Goal: Information Seeking & Learning: Learn about a topic

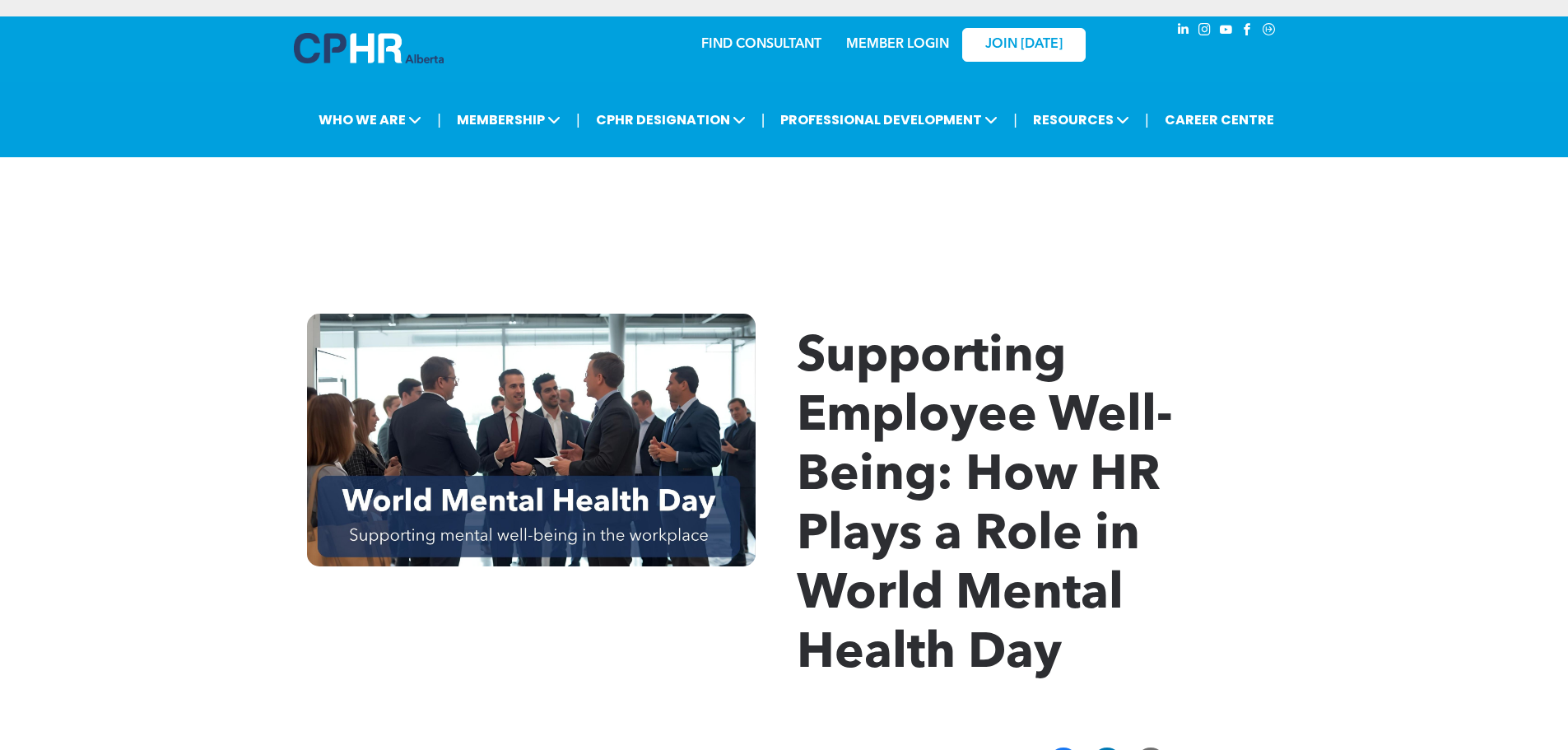
scroll to position [165, 0]
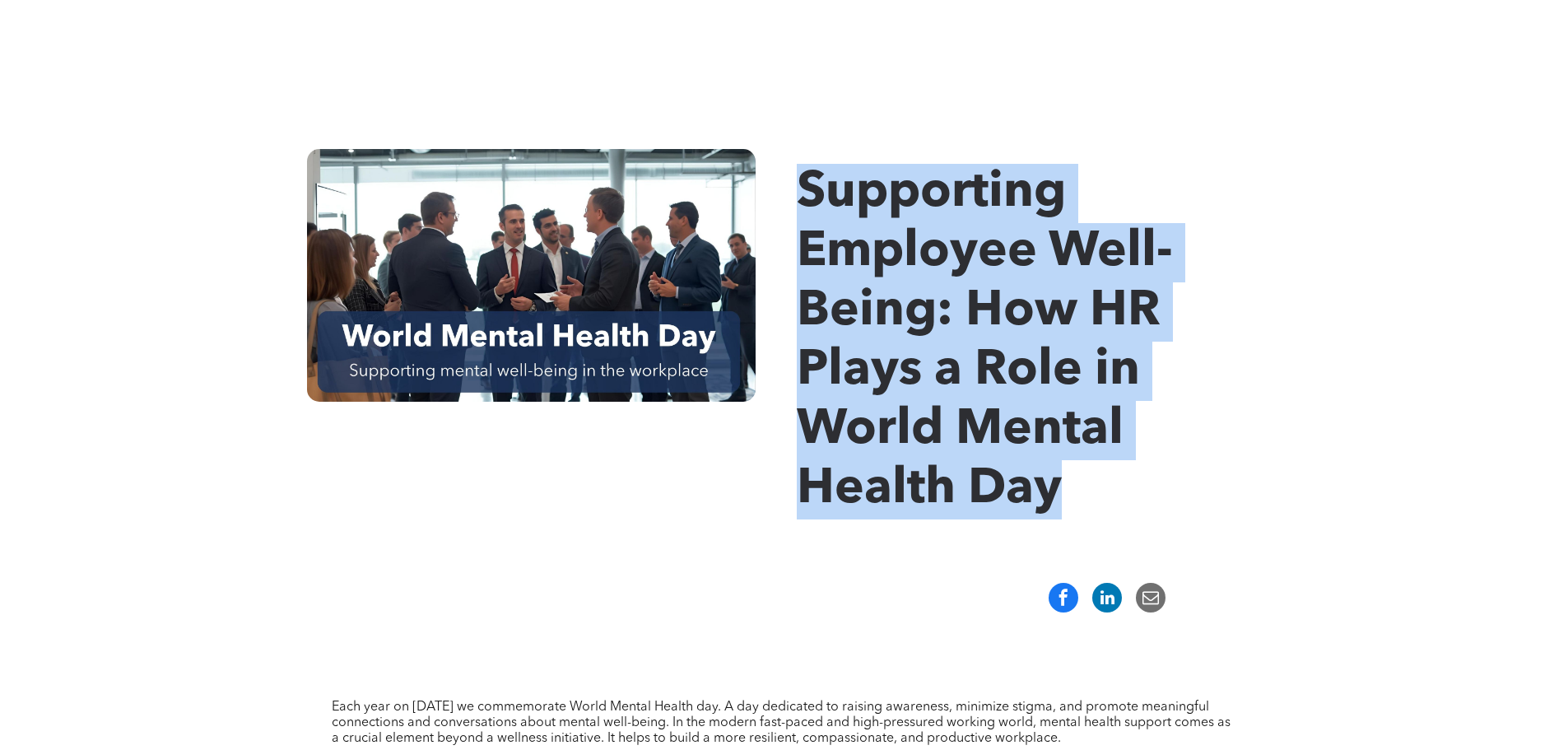
drag, startPoint x: 799, startPoint y: 189, endPoint x: 1104, endPoint y: 543, distance: 467.3
click at [1104, 543] on div "Supporting Employee Well-Being: How HR Plays a Role in World Mental Health Day" at bounding box center [784, 335] width 1568 height 471
copy span "Supporting Employee Well-Being: How HR Plays a Role in World Mental Health Day"
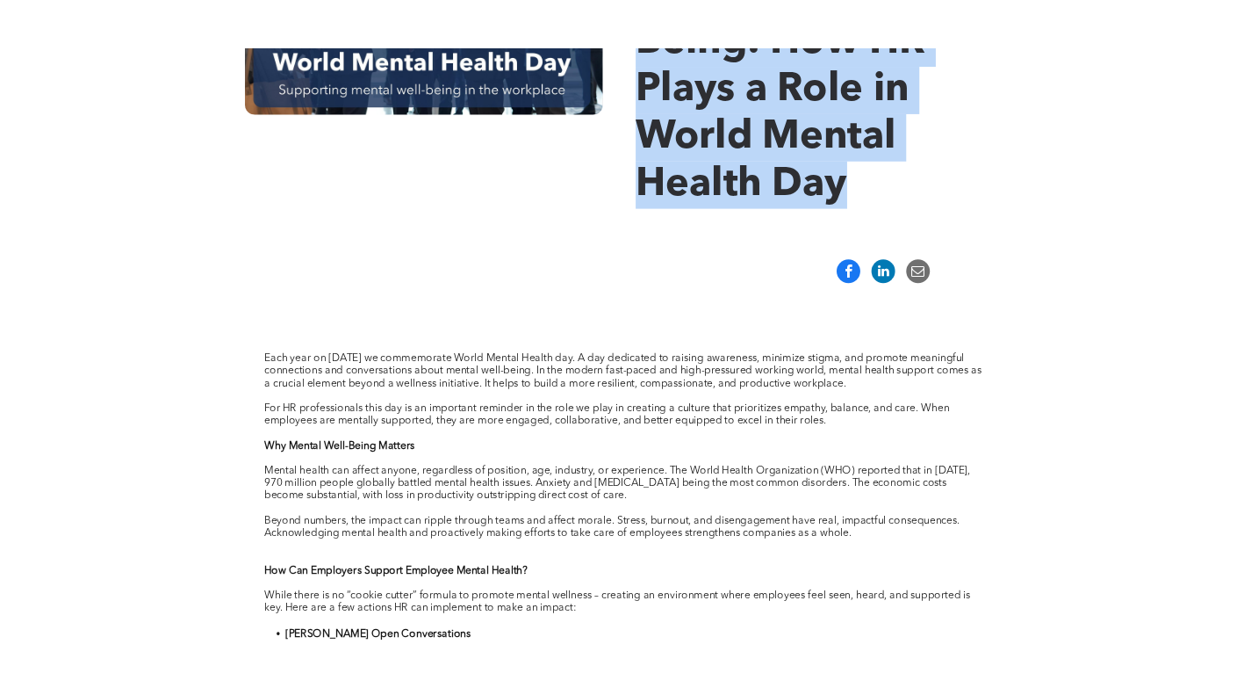
scroll to position [527, 0]
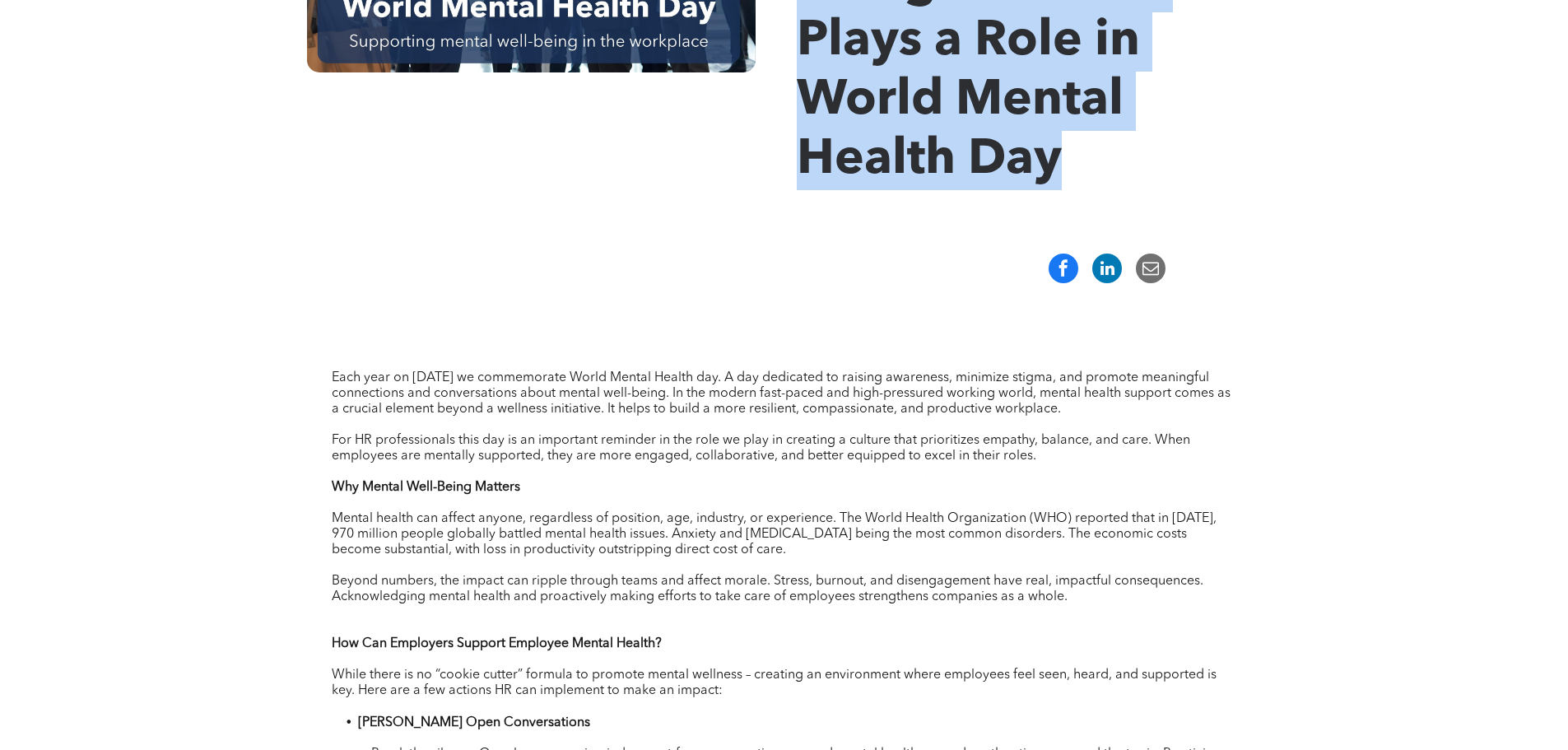
drag, startPoint x: 333, startPoint y: 379, endPoint x: 1181, endPoint y: 413, distance: 848.7
click at [1181, 413] on p "Each year on October 10th we commemorate World Mental Health day. A day dedicat…" at bounding box center [784, 394] width 905 height 47
copy span "Each year on October 10th we commemorate World Mental Health day. A day dedicat…"
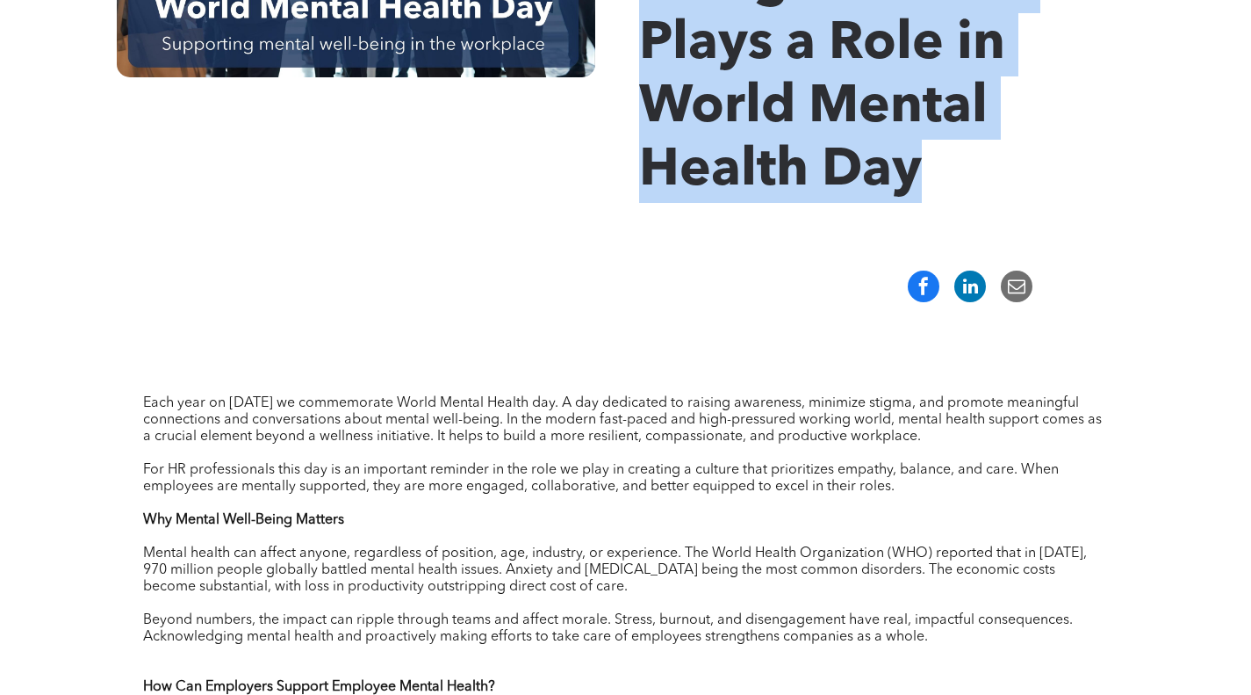
scroll to position [615, 0]
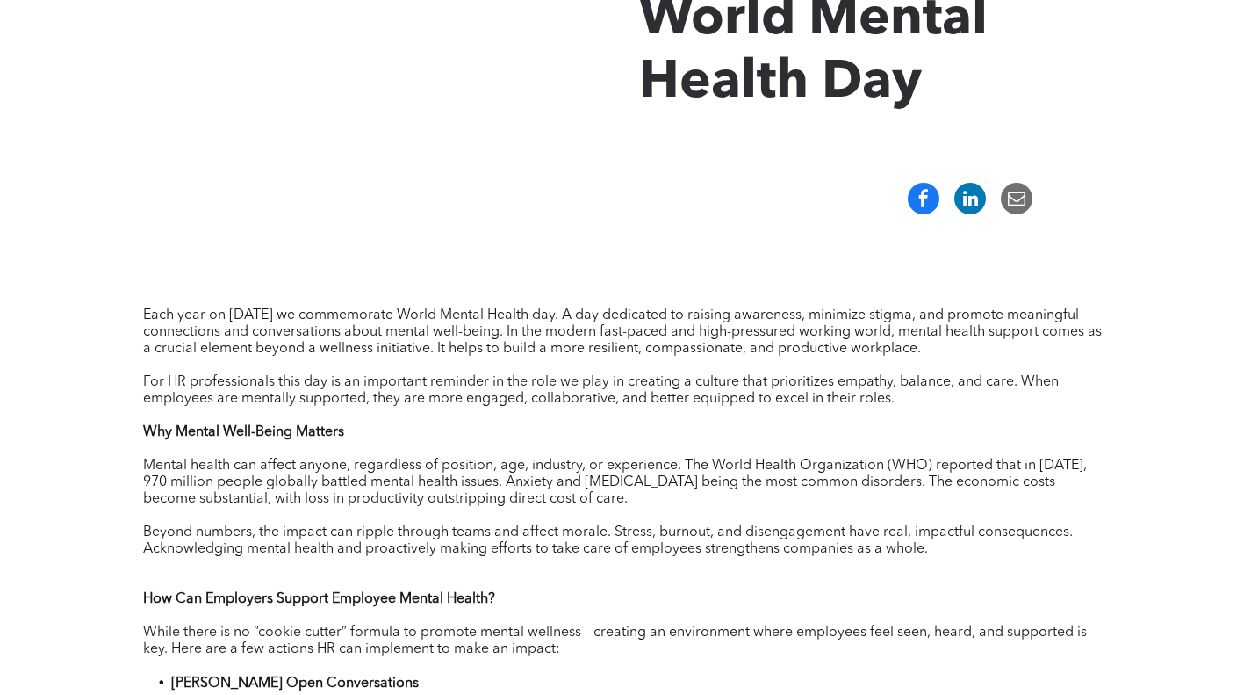
click at [641, 392] on span "For HR professionals this day is an important reminder in the role we play in c…" at bounding box center [601, 390] width 916 height 31
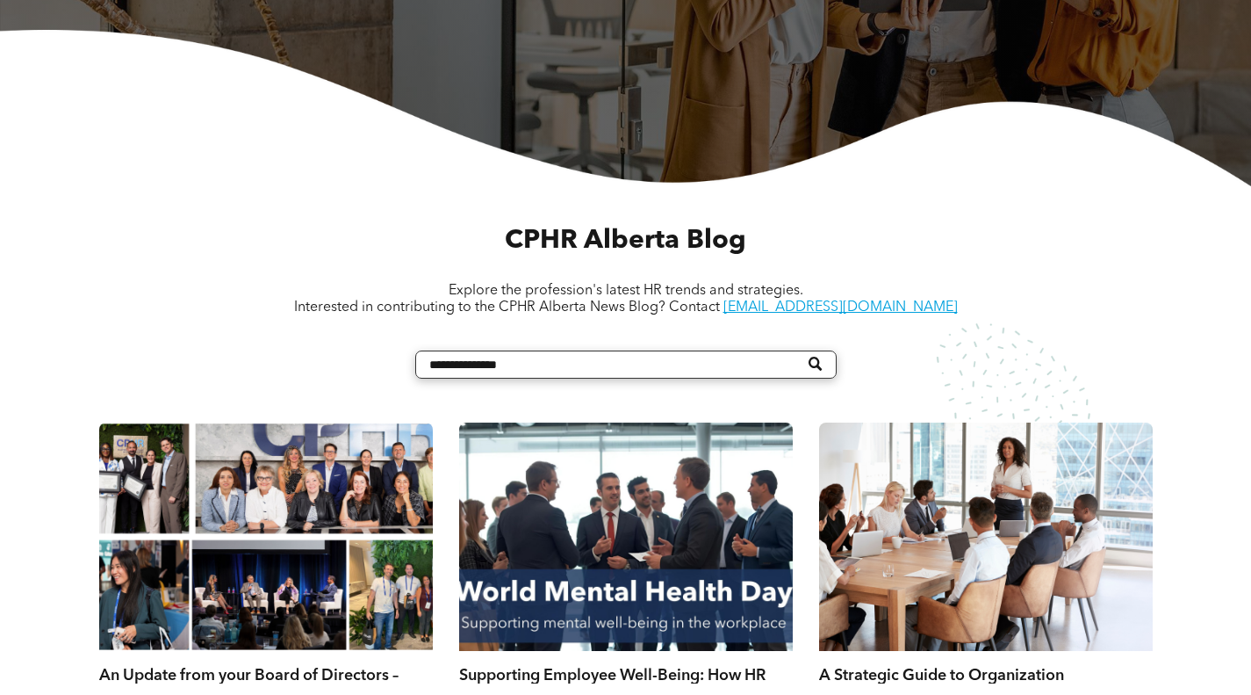
scroll to position [615, 0]
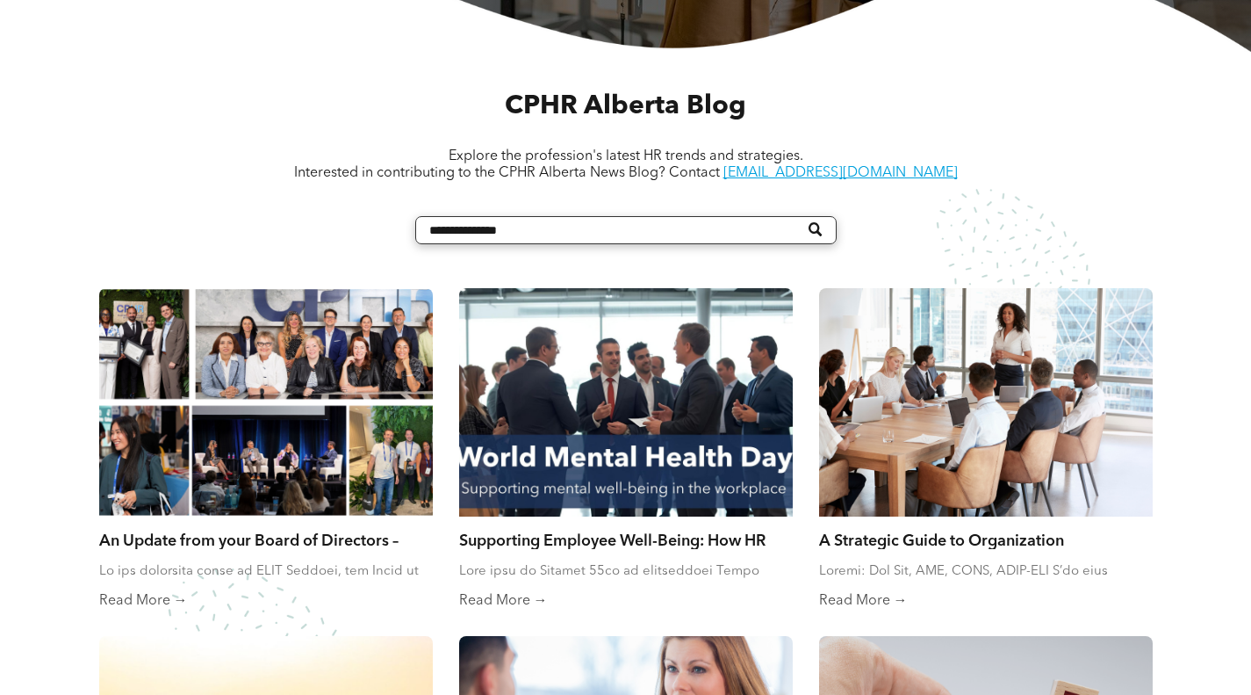
click at [323, 364] on div at bounding box center [266, 402] width 354 height 242
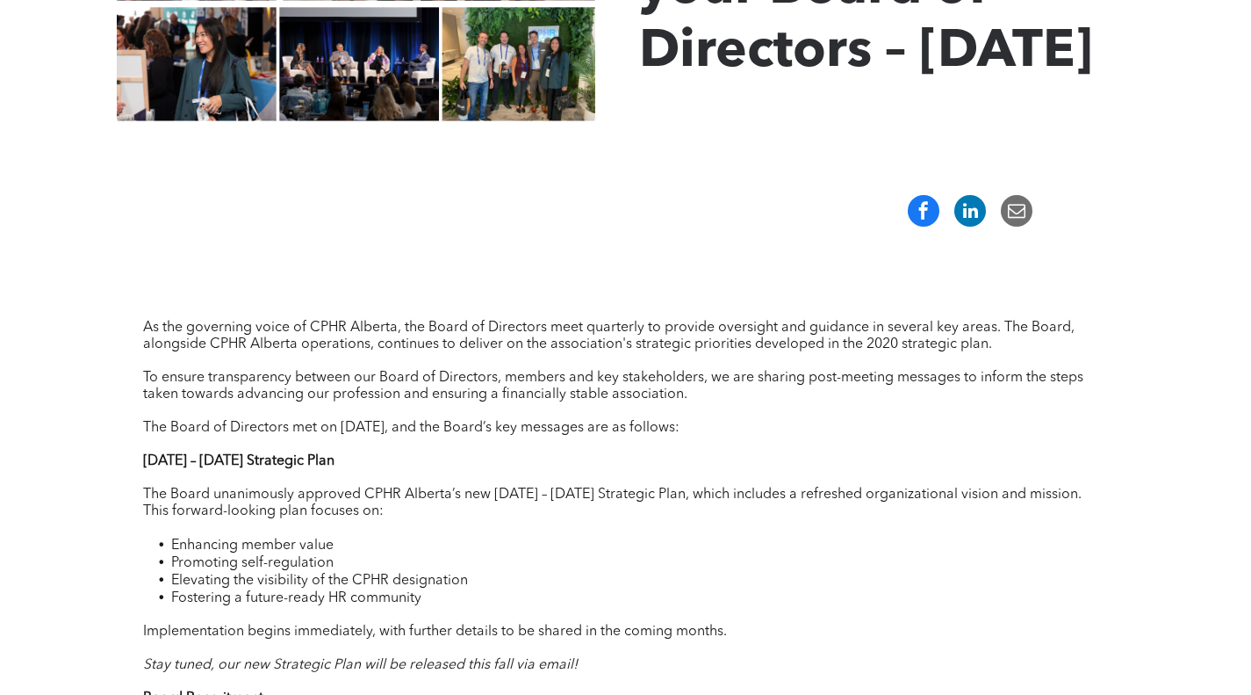
scroll to position [527, 0]
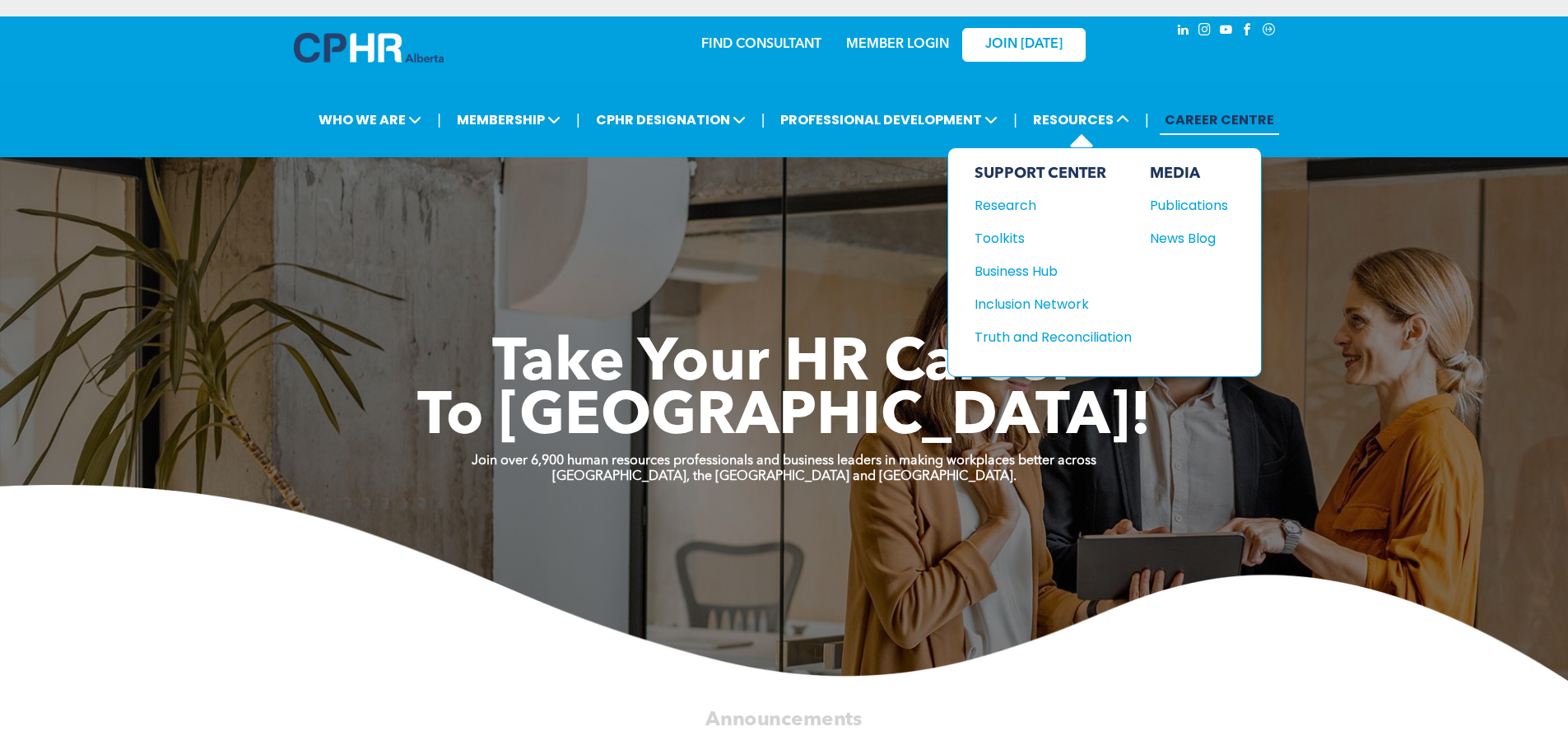
click at [1009, 260] on div "SUPPORT CENTER Research Toolkits Business Hub Inclusion Network" at bounding box center [1053, 262] width 157 height 195
click at [1011, 270] on div "Business Hub" at bounding box center [1045, 271] width 142 height 21
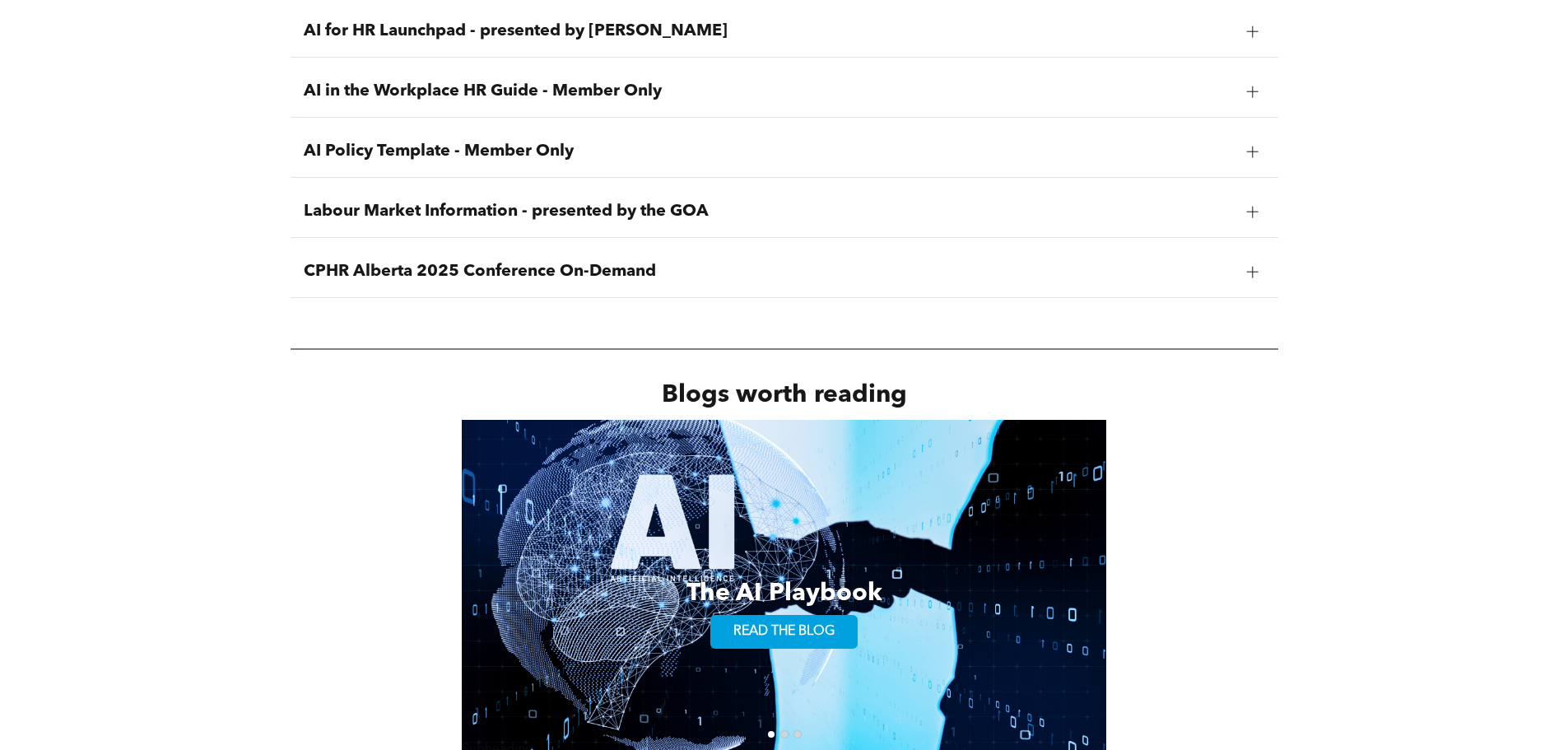
scroll to position [2881, 0]
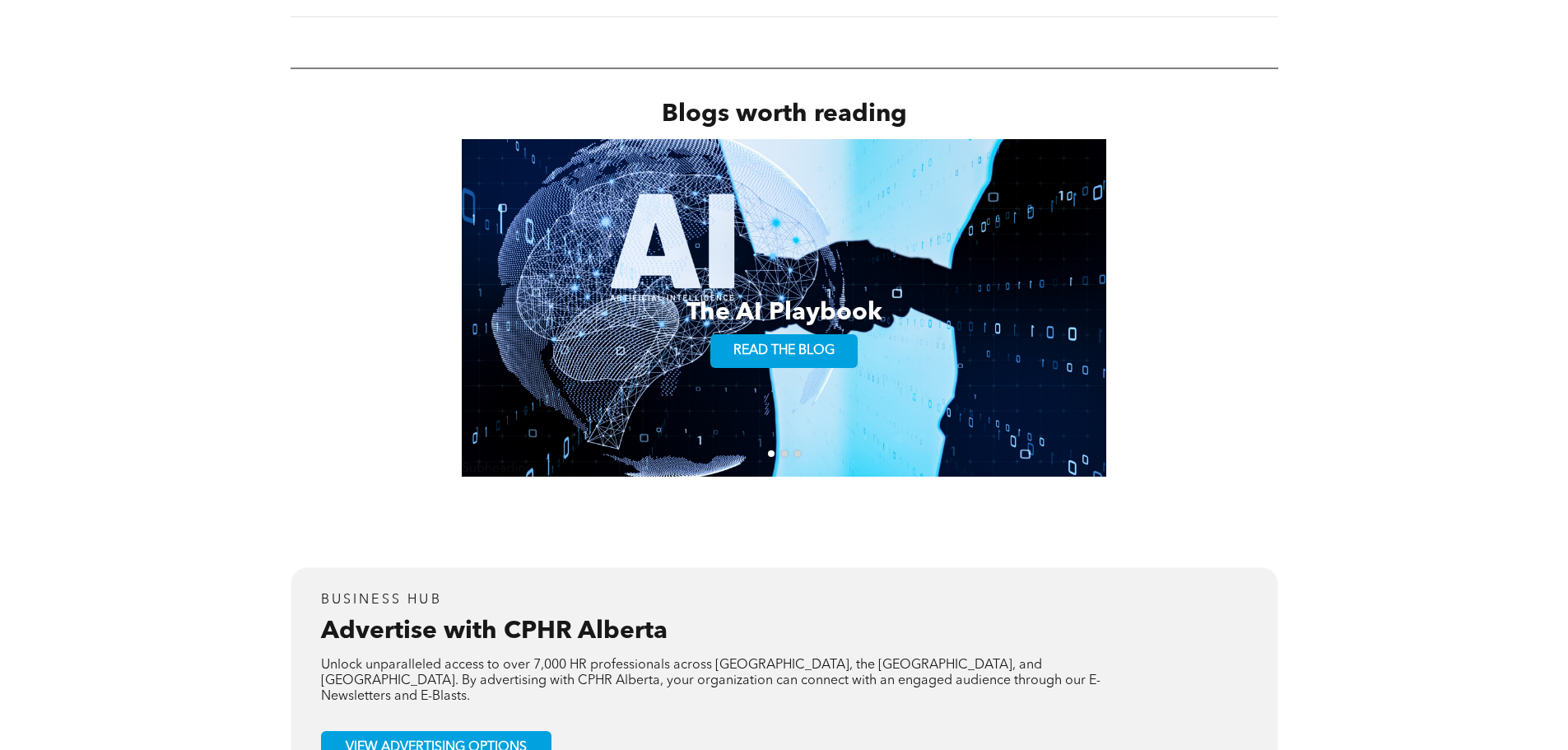
click at [786, 451] on button "go to slide 2" at bounding box center [784, 453] width 7 height 7
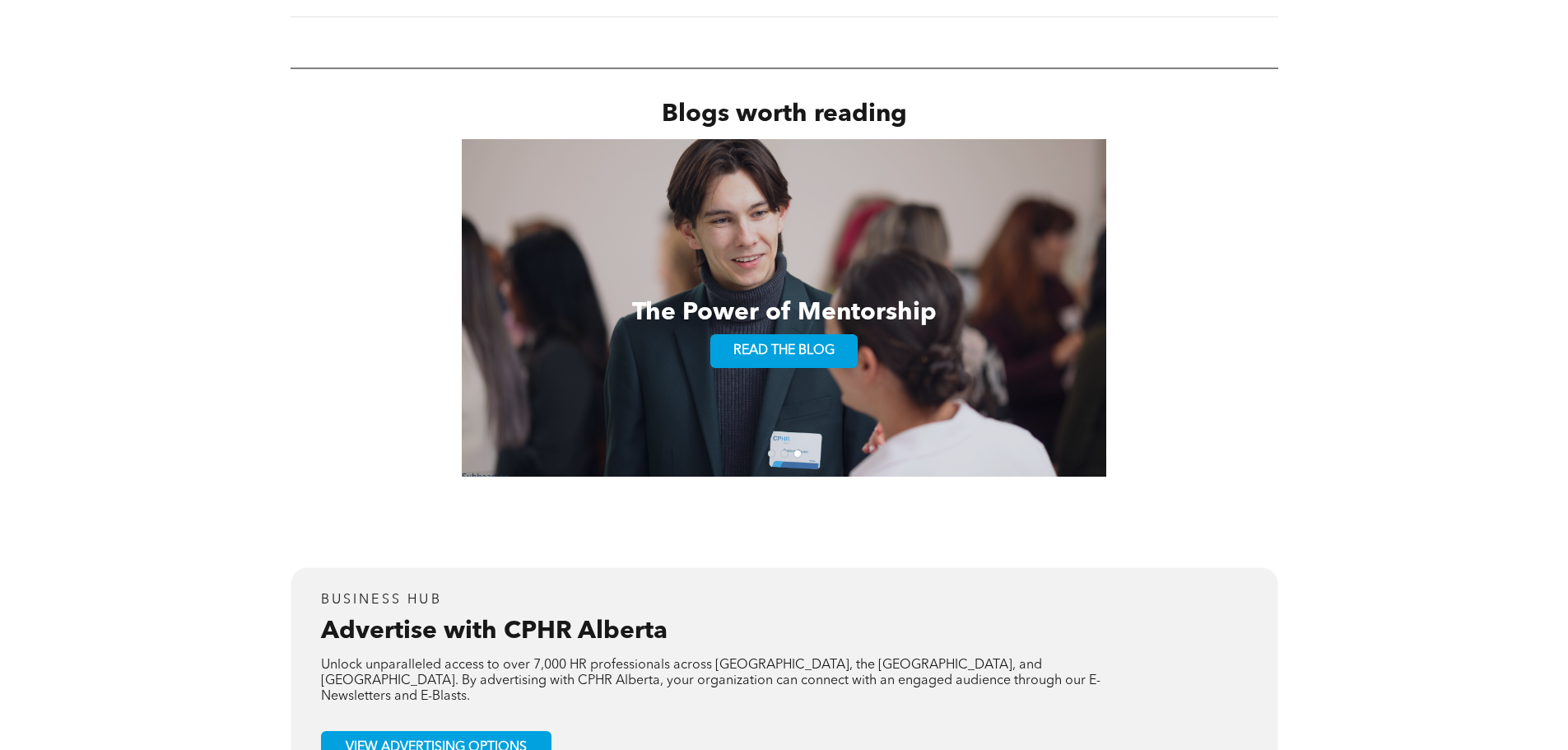
click at [785, 452] on button "go to slide 2" at bounding box center [784, 453] width 7 height 7
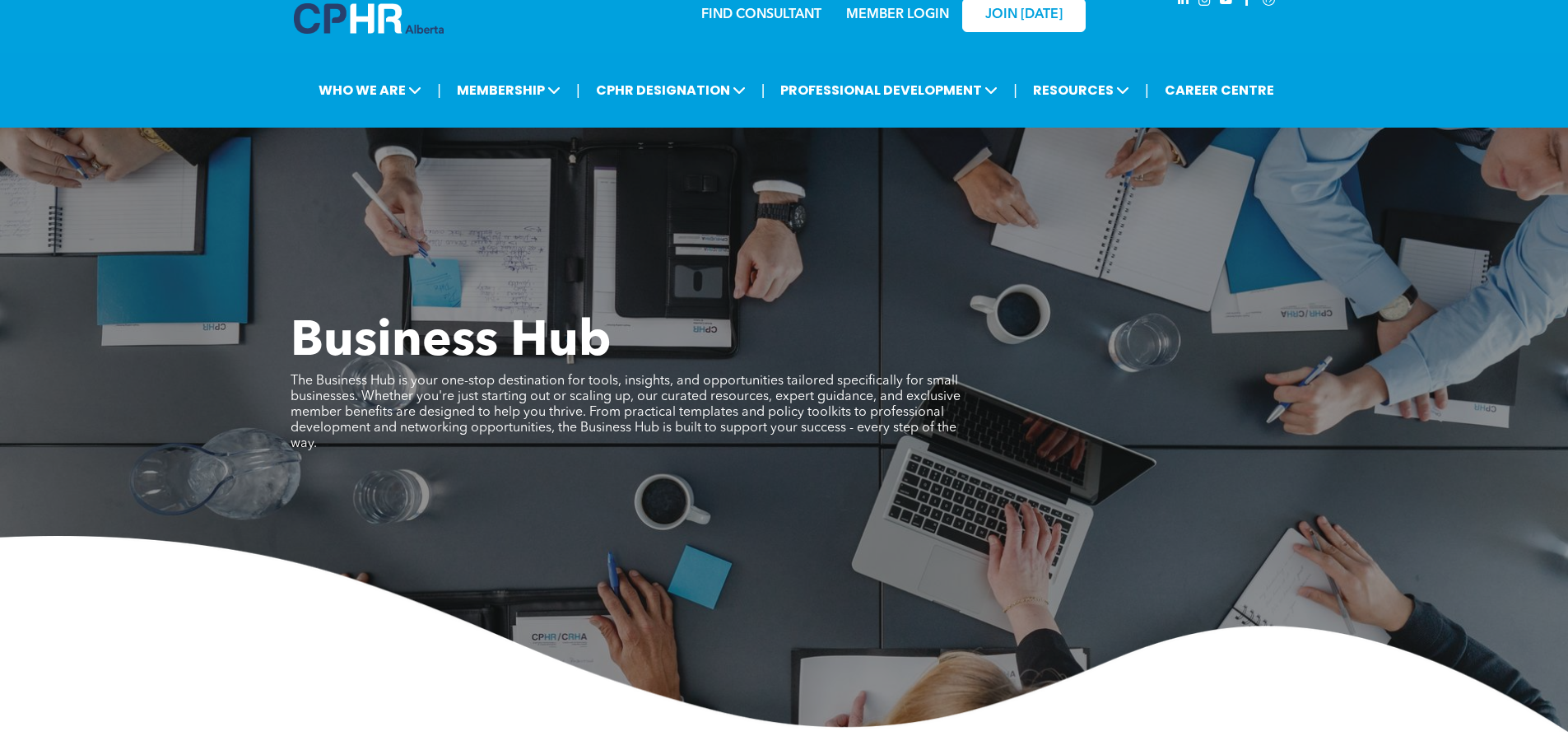
scroll to position [0, 0]
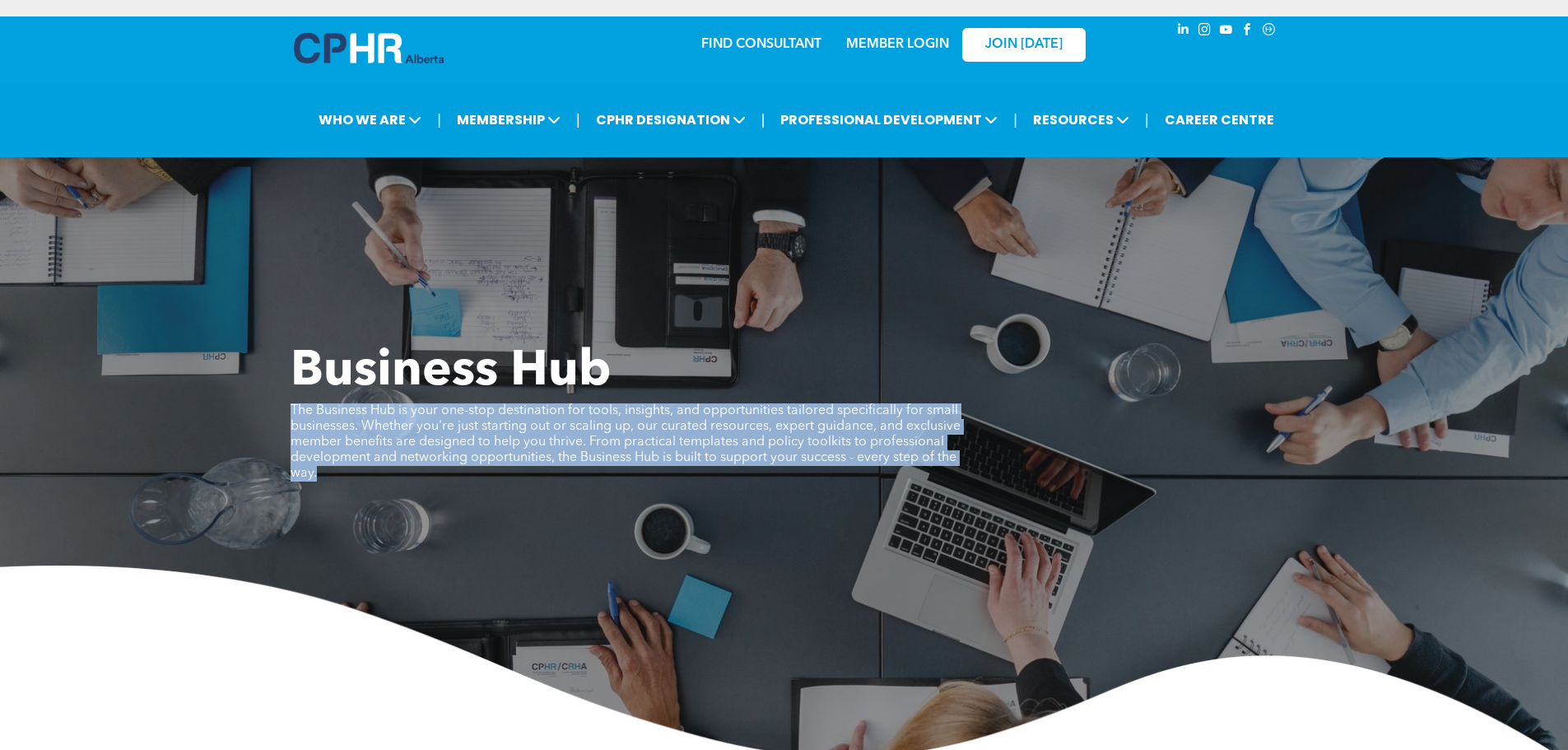
drag, startPoint x: 291, startPoint y: 409, endPoint x: 388, endPoint y: 480, distance: 120.2
click at [388, 480] on p "The Business Hub is your one-stop destination for tools, insights, and opportun…" at bounding box center [631, 442] width 681 height 78
copy span "The Business Hub is your one-stop destination for tools, insights, and opportun…"
